Goal: Information Seeking & Learning: Learn about a topic

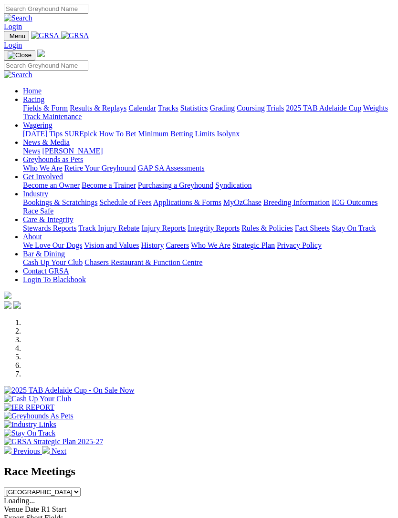
click at [128, 112] on link "Calendar" at bounding box center [142, 108] width 28 height 8
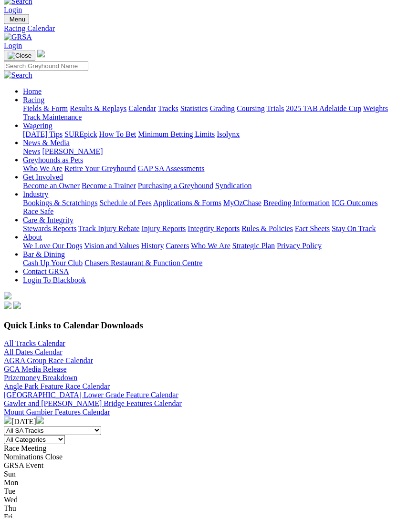
scroll to position [15, 0]
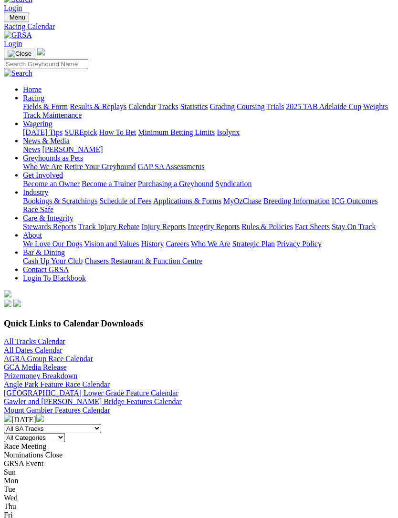
scroll to position [19, 0]
